Goal: Communication & Community: Answer question/provide support

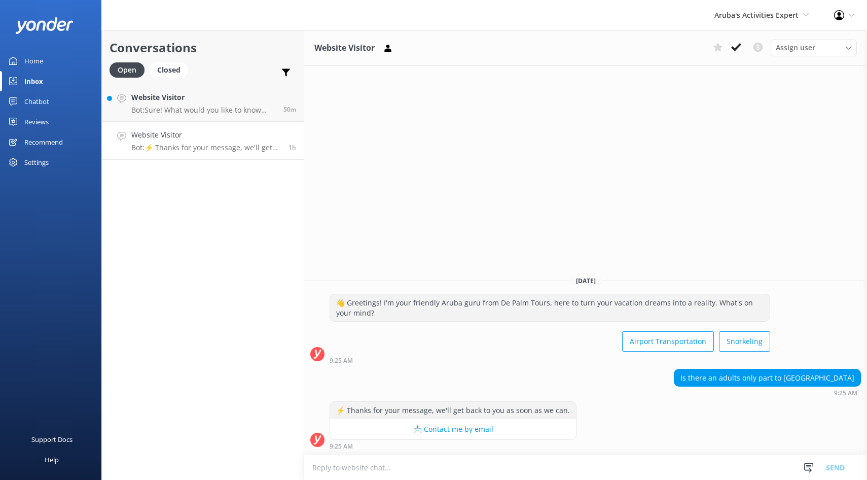
click at [204, 152] on p "Bot: ⚡ Thanks for your message, we'll get back to you as soon as we can." at bounding box center [206, 147] width 150 height 9
click at [734, 53] on button at bounding box center [736, 47] width 18 height 15
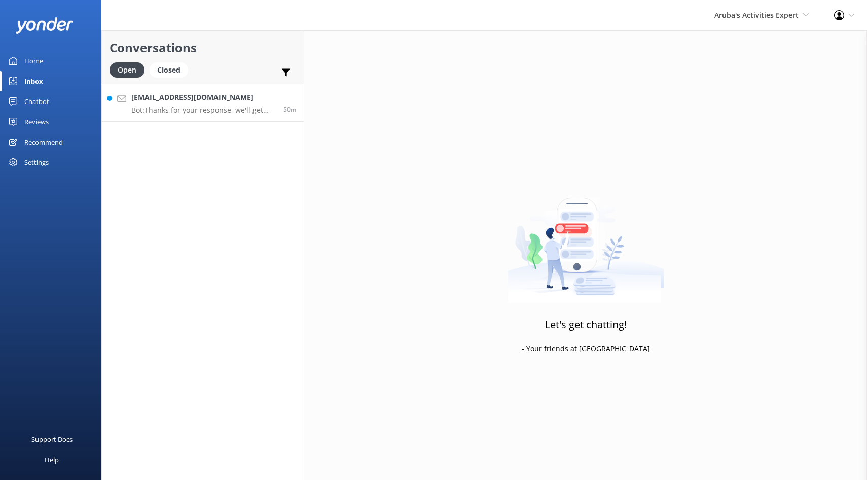
click at [228, 107] on p "Bot: Thanks for your response, we'll get back to you as soon as we can during o…" at bounding box center [203, 109] width 144 height 9
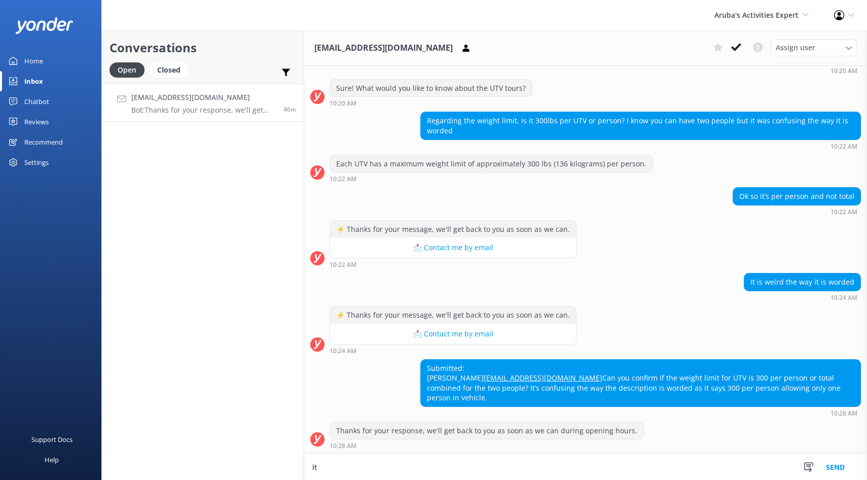
scroll to position [131, 0]
click at [358, 469] on textarea "it is maximum250 lbs per person" at bounding box center [585, 466] width 563 height 25
type textarea "it is maximum 250 lbs per person"
click at [836, 470] on button "Send" at bounding box center [835, 466] width 38 height 25
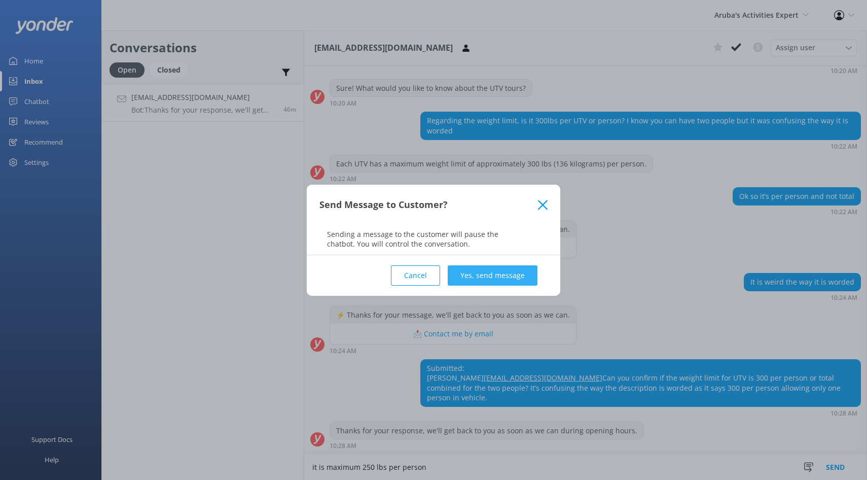
click at [498, 275] on button "Yes, send message" at bounding box center [493, 275] width 90 height 20
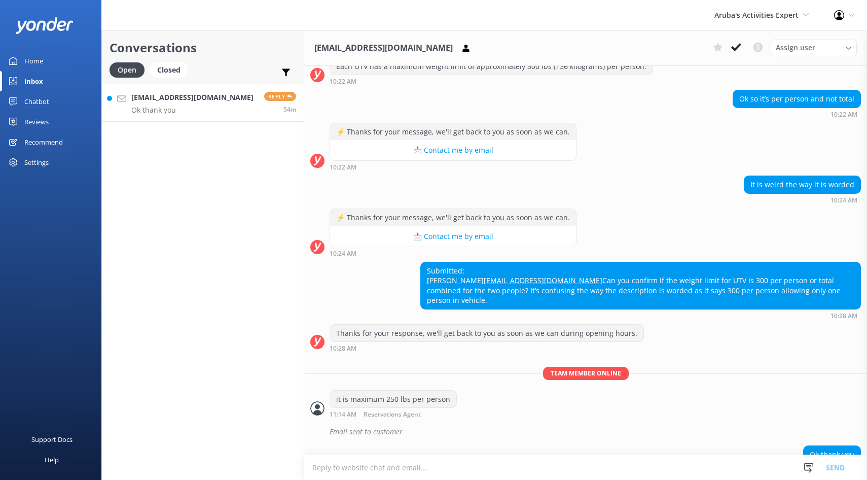
scroll to position [252, 0]
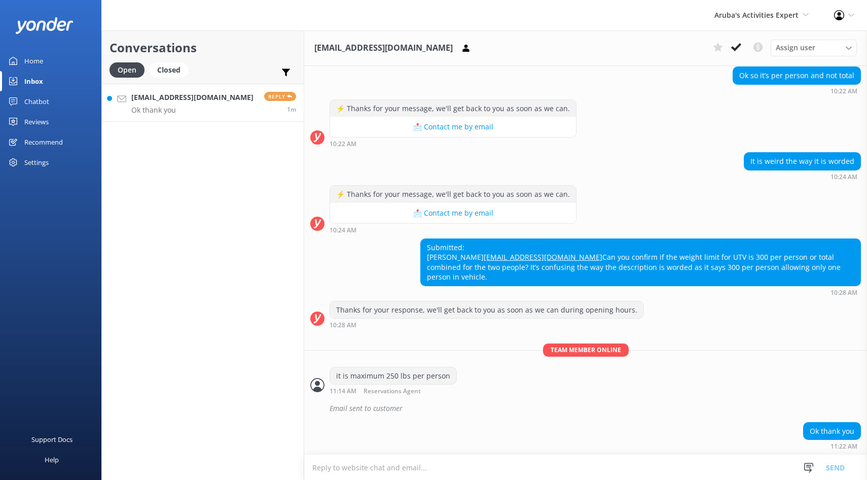
click at [180, 112] on p "Ok thank you" at bounding box center [192, 109] width 122 height 9
click at [736, 47] on icon at bounding box center [736, 47] width 10 height 10
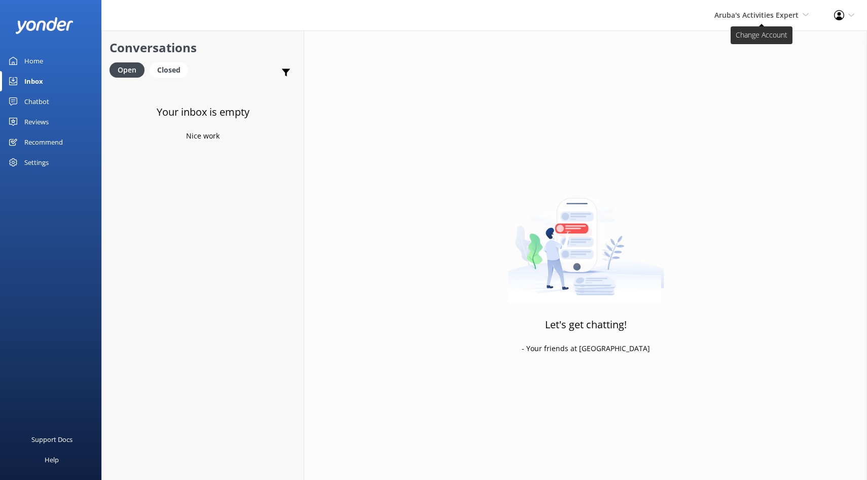
click at [800, 14] on span "Aruba's Activities Expert [GEOGRAPHIC_DATA] [GEOGRAPHIC_DATA]'s Activities Expe…" at bounding box center [761, 15] width 94 height 11
click at [743, 92] on link "The Captain" at bounding box center [770, 92] width 101 height 24
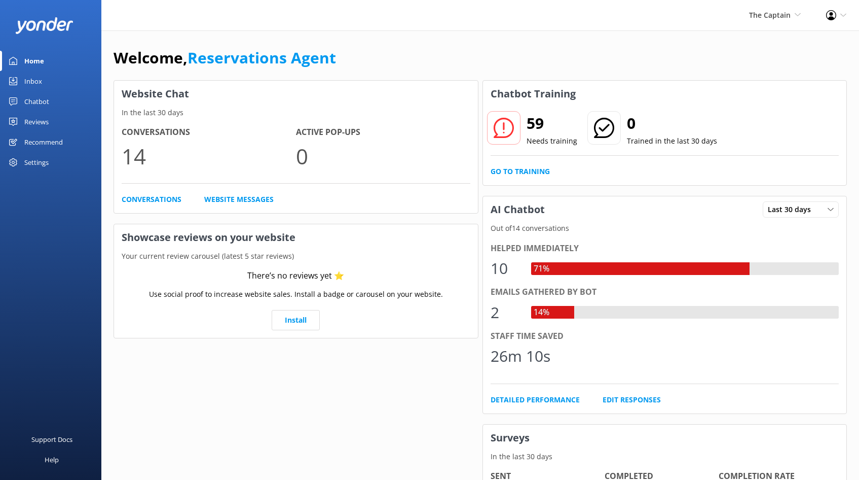
click at [28, 80] on div "Inbox" at bounding box center [33, 81] width 18 height 20
